Goal: Navigation & Orientation: Understand site structure

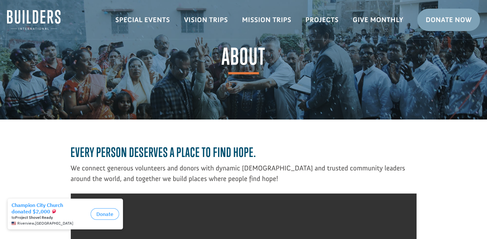
click at [129, 201] on button "Close dialog" at bounding box center [128, 201] width 6 height 6
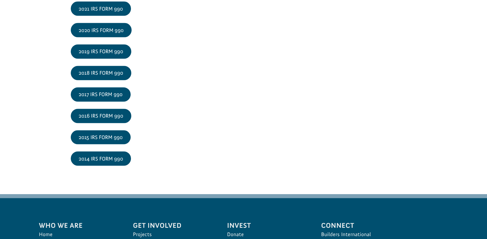
scroll to position [1097, 0]
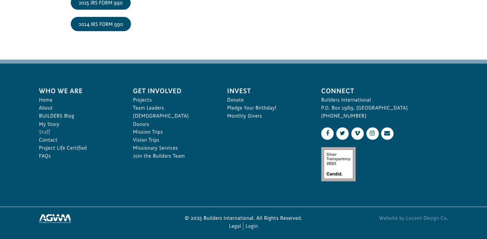
click at [44, 128] on link "Staff" at bounding box center [79, 132] width 80 height 8
click at [47, 120] on link "My Story" at bounding box center [79, 124] width 80 height 8
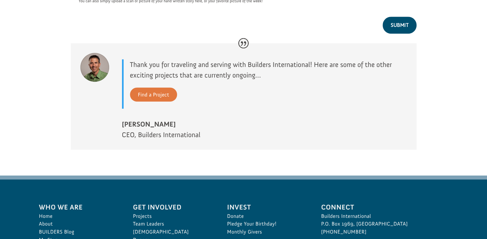
scroll to position [706, 0]
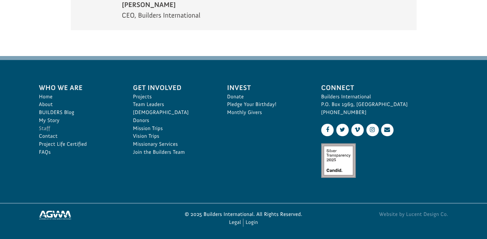
click at [46, 126] on link "Staff" at bounding box center [79, 128] width 80 height 8
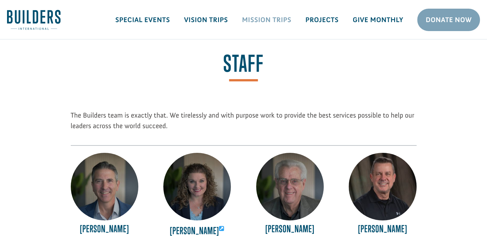
click at [283, 16] on link "Mission Trips" at bounding box center [266, 20] width 63 height 19
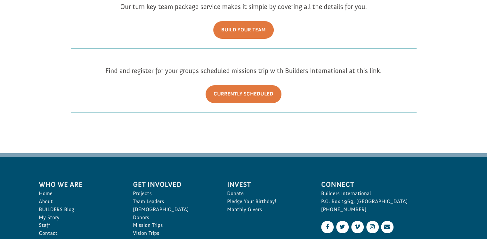
scroll to position [234, 0]
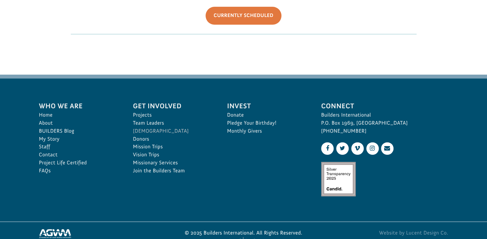
click at [140, 127] on link "[DEMOGRAPHIC_DATA]" at bounding box center [173, 131] width 80 height 8
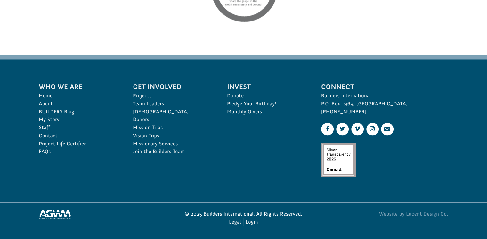
scroll to position [1102, 0]
click at [158, 103] on link "Team Leaders" at bounding box center [173, 104] width 80 height 8
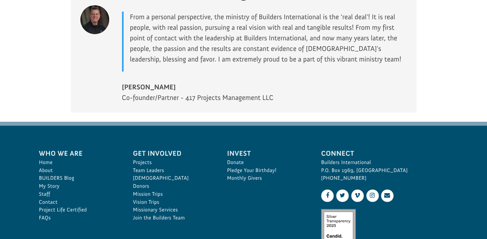
scroll to position [1004, 0]
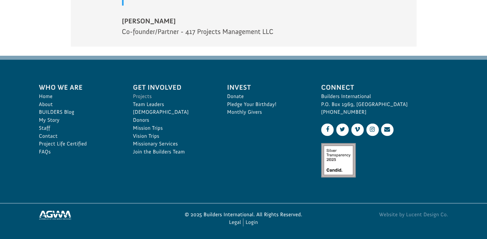
click at [147, 96] on link "Projects" at bounding box center [173, 96] width 80 height 8
click at [139, 141] on link "Missionary Services" at bounding box center [173, 144] width 80 height 8
